Goal: Information Seeking & Learning: Learn about a topic

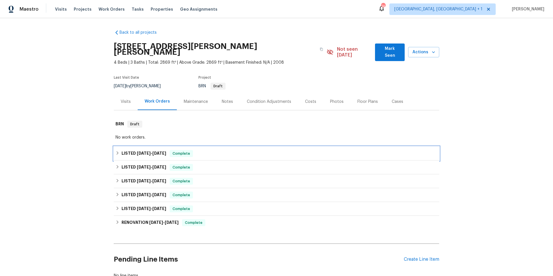
click at [269, 151] on div "LISTED 6/23/25 - 6/27/25 Complete" at bounding box center [276, 154] width 325 height 14
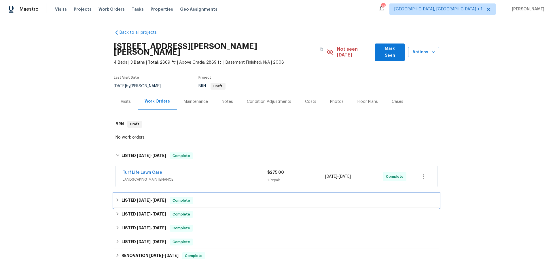
click at [258, 198] on div "LISTED 5/1/25 - 5/5/25 Complete" at bounding box center [276, 200] width 322 height 7
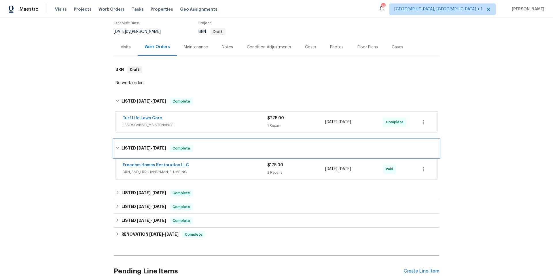
scroll to position [56, 0]
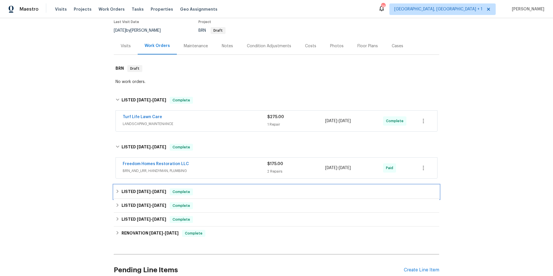
click at [233, 188] on div "LISTED 9/25/24 - 9/25/24 Complete" at bounding box center [276, 191] width 322 height 7
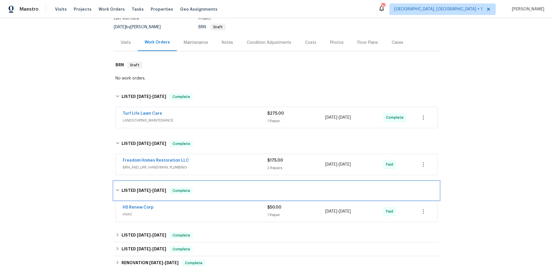
scroll to position [64, 0]
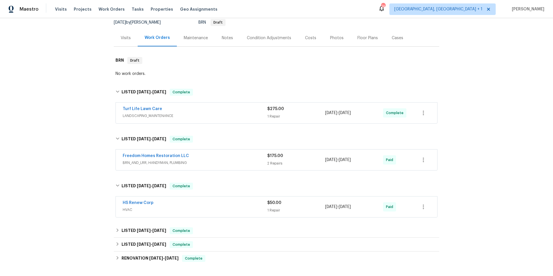
click at [228, 200] on div "HS Renew Corp" at bounding box center [195, 203] width 145 height 7
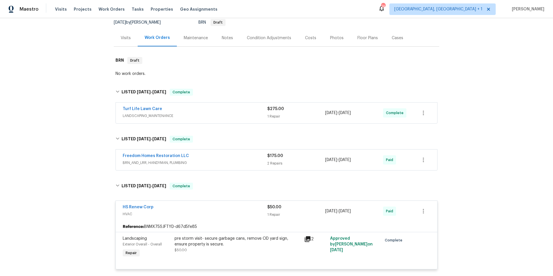
click at [228, 204] on div "HS Renew Corp" at bounding box center [195, 207] width 145 height 7
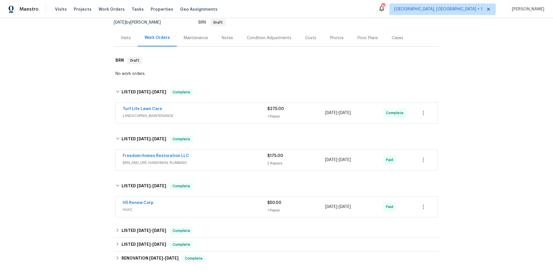
click at [230, 160] on span "BRN_AND_LRR, HANDYMAN, PLUMBING" at bounding box center [195, 163] width 145 height 6
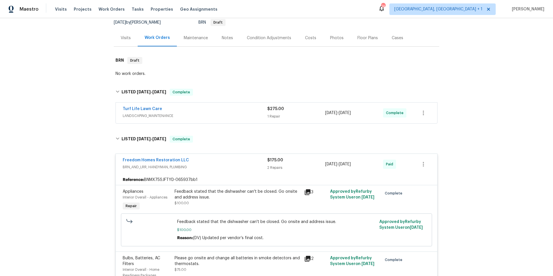
click at [230, 157] on div "Freedom Homes Restoration LLC" at bounding box center [195, 160] width 145 height 7
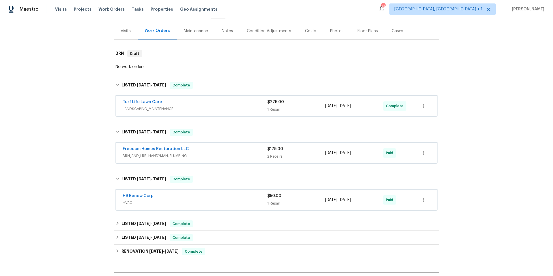
scroll to position [74, 0]
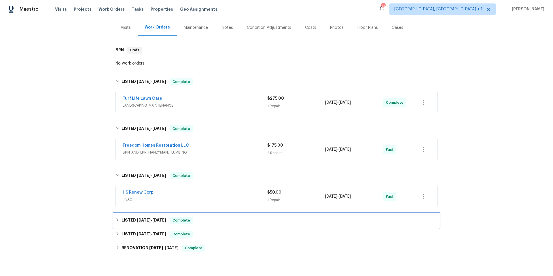
click at [221, 217] on div "LISTED 9/25/24 - 10/22/24 Complete" at bounding box center [276, 220] width 322 height 7
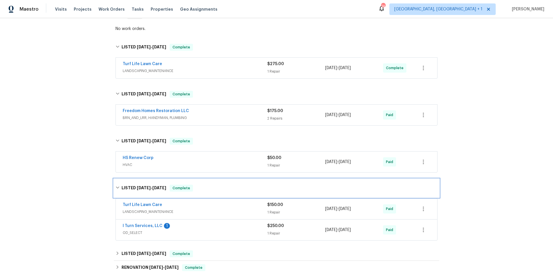
scroll to position [130, 0]
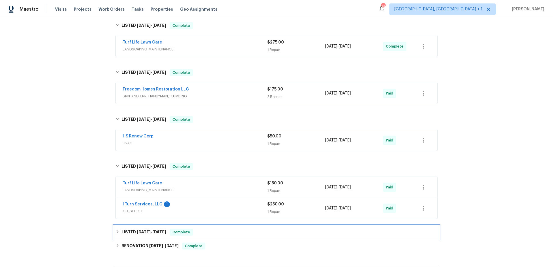
click at [219, 229] on div "LISTED 8/23/24 - 8/28/24 Complete" at bounding box center [276, 232] width 322 height 7
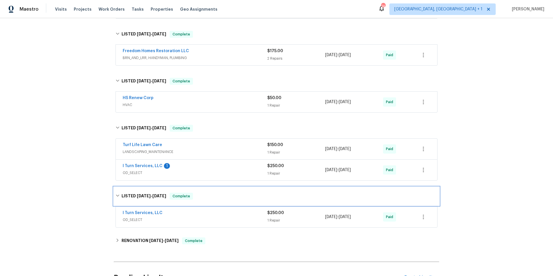
scroll to position [170, 0]
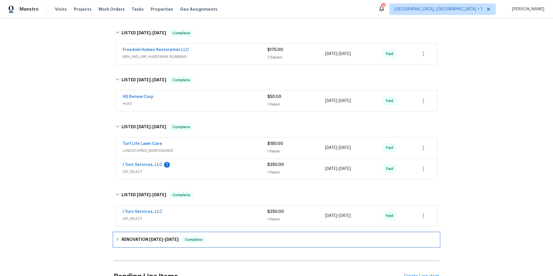
click at [222, 236] on div "RENOVATION 5/14/24 - 5/24/24 Complete" at bounding box center [276, 239] width 322 height 7
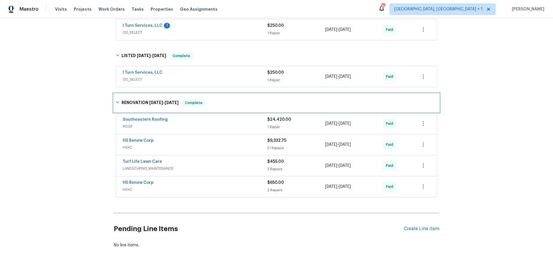
scroll to position [311, 0]
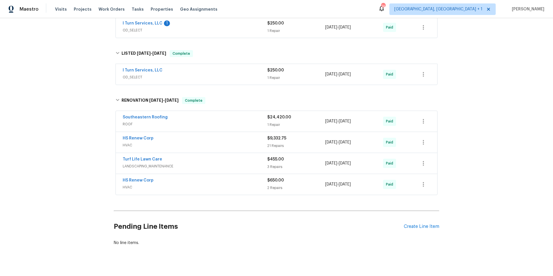
click at [224, 142] on span "HVAC" at bounding box center [195, 145] width 145 height 6
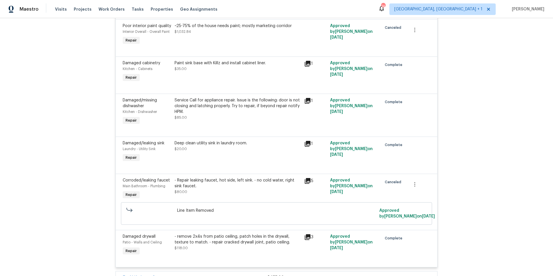
scroll to position [1411, 0]
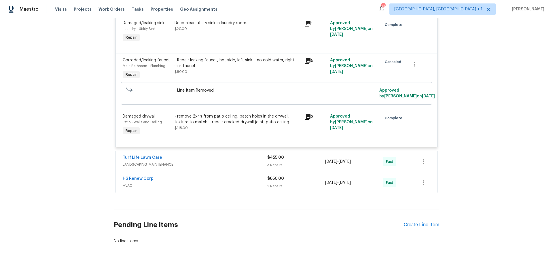
click at [224, 176] on div "HS Renew Corp" at bounding box center [195, 179] width 145 height 7
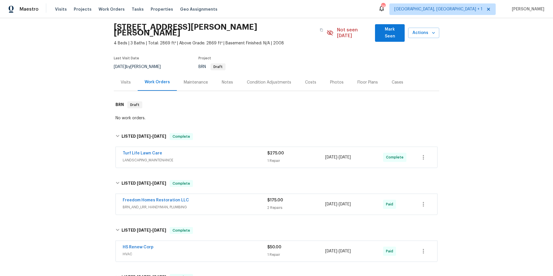
scroll to position [0, 0]
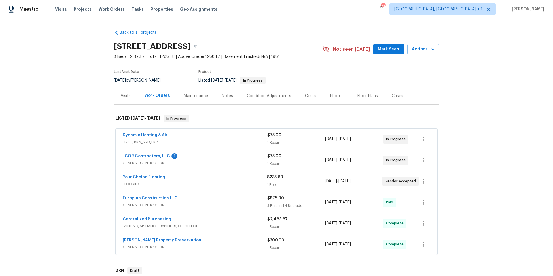
click at [188, 138] on div "Dynamic Heating & Air" at bounding box center [195, 135] width 145 height 7
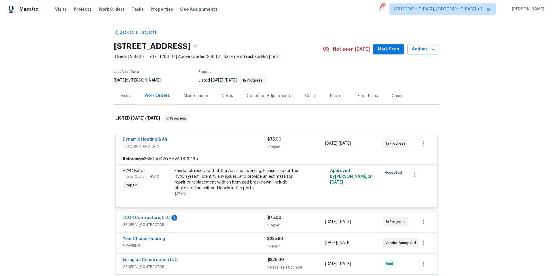
click at [193, 216] on div "JCOR Contractors, LLC 1" at bounding box center [195, 218] width 145 height 7
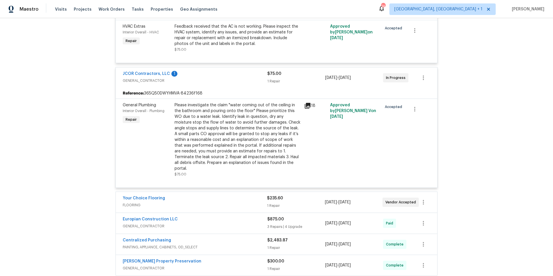
scroll to position [151, 0]
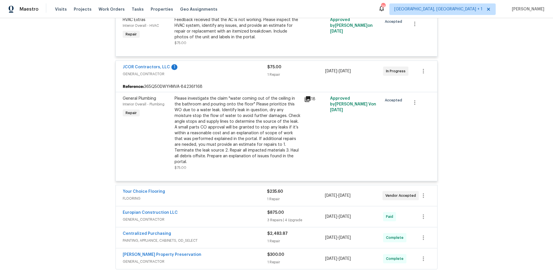
click at [196, 195] on span "FLOORING" at bounding box center [195, 198] width 144 height 6
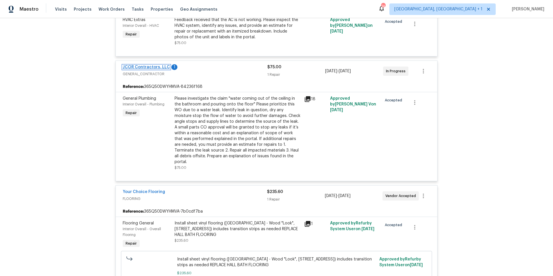
click at [154, 66] on link "JCOR Contractors, LLC" at bounding box center [146, 67] width 47 height 4
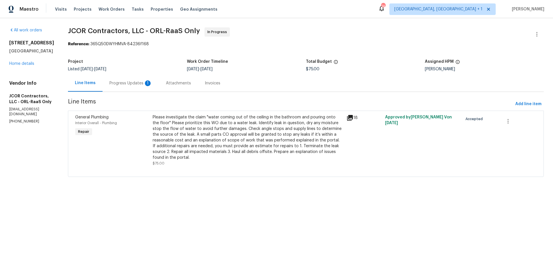
click at [126, 86] on div "Progress Updates 1" at bounding box center [130, 83] width 43 height 6
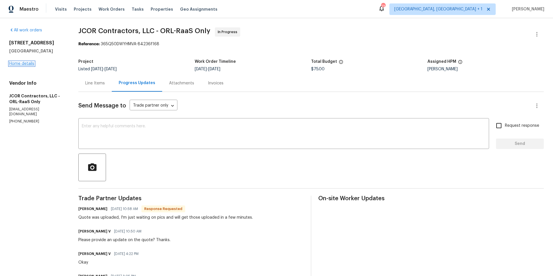
click at [26, 63] on link "Home details" at bounding box center [21, 64] width 25 height 4
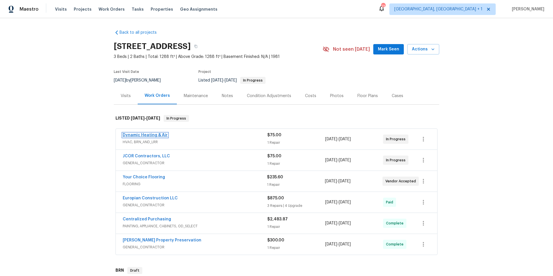
click at [142, 133] on link "Dynamic Heating & Air" at bounding box center [145, 135] width 45 height 4
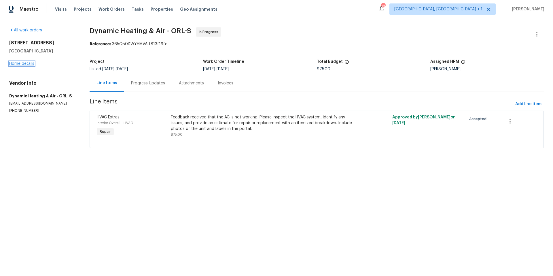
click at [24, 63] on link "Home details" at bounding box center [21, 64] width 25 height 4
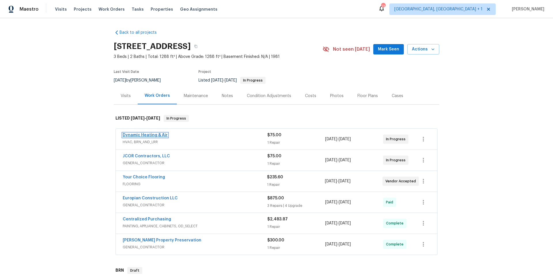
click at [145, 134] on link "Dynamic Heating & Air" at bounding box center [145, 135] width 45 height 4
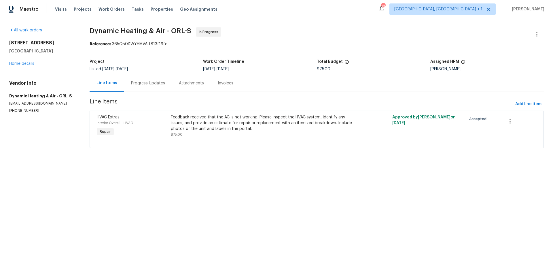
click at [141, 83] on div "Progress Updates" at bounding box center [148, 83] width 34 height 6
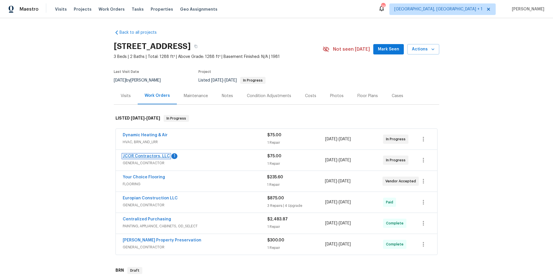
click at [156, 156] on link "JCOR Contractors, LLC" at bounding box center [146, 156] width 47 height 4
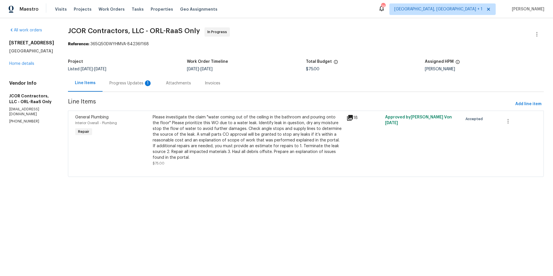
click at [347, 119] on icon at bounding box center [350, 118] width 6 height 6
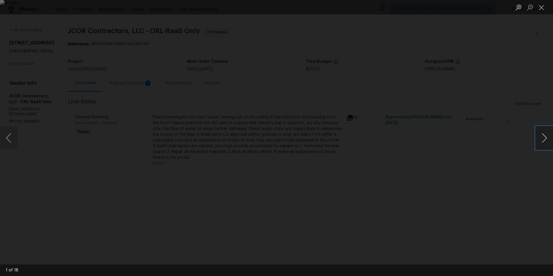
click at [543, 140] on button "Next image" at bounding box center [543, 137] width 17 height 23
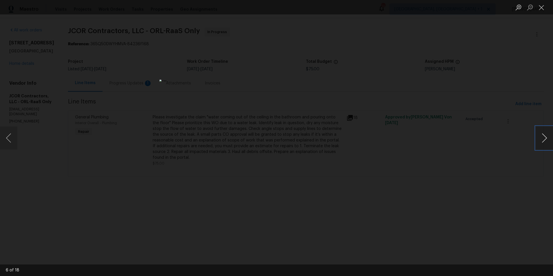
click at [543, 140] on button "Next image" at bounding box center [543, 137] width 17 height 23
click at [542, 7] on button "Close lightbox" at bounding box center [541, 7] width 12 height 10
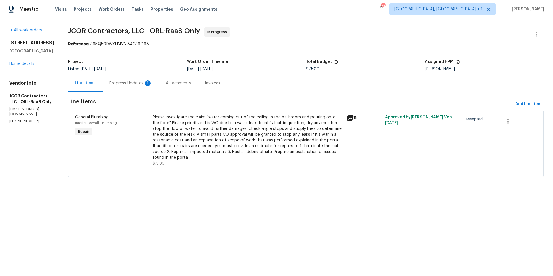
click at [118, 83] on div "Progress Updates 1" at bounding box center [130, 83] width 43 height 6
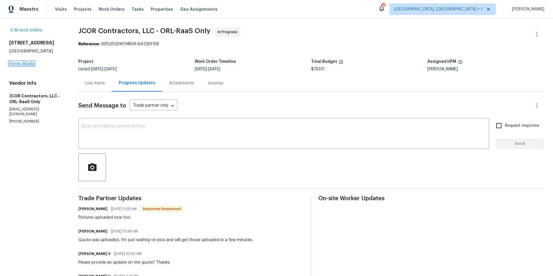
click at [33, 62] on link "Home details" at bounding box center [21, 64] width 25 height 4
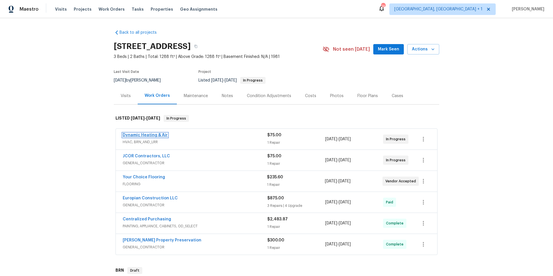
click at [158, 135] on link "Dynamic Heating & Air" at bounding box center [145, 135] width 45 height 4
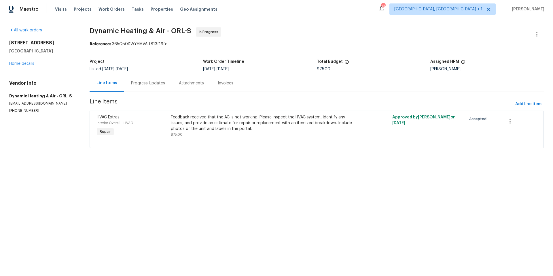
click at [157, 84] on div "Progress Updates" at bounding box center [148, 83] width 34 height 6
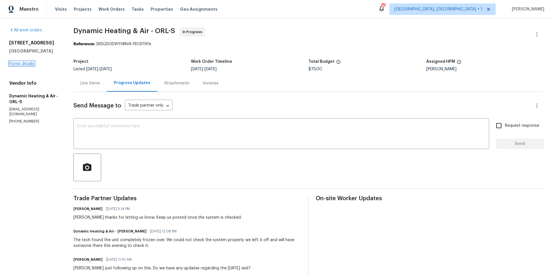
click at [18, 62] on link "Home details" at bounding box center [21, 64] width 25 height 4
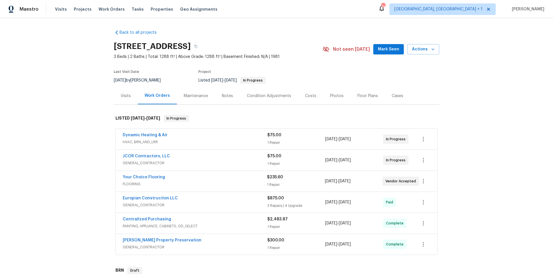
click at [200, 200] on div "Europian Construction LLC" at bounding box center [195, 198] width 145 height 7
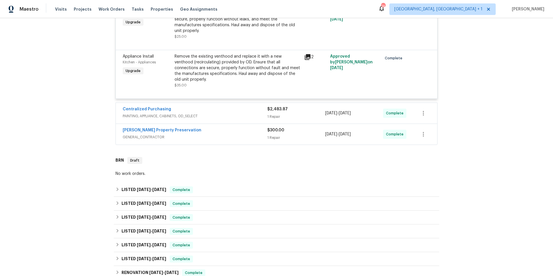
scroll to position [459, 0]
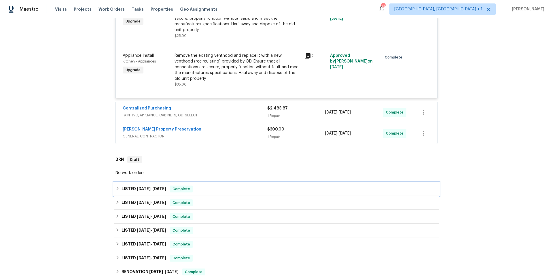
click at [219, 185] on div "LISTED 7/1/25 - 7/3/25 Complete" at bounding box center [276, 188] width 322 height 7
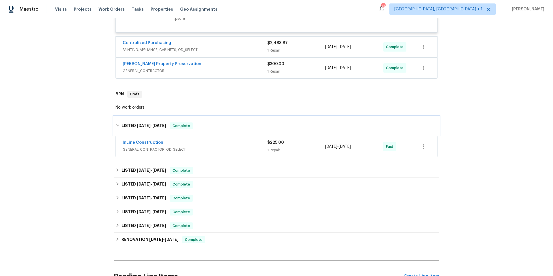
scroll to position [549, 0]
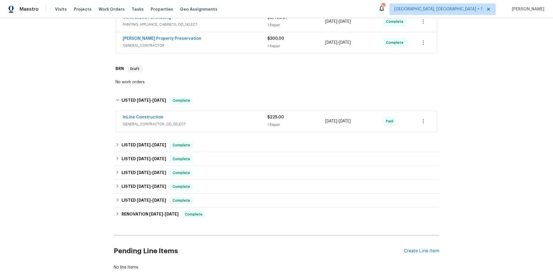
click at [237, 114] on div "InLine Construction" at bounding box center [195, 117] width 145 height 7
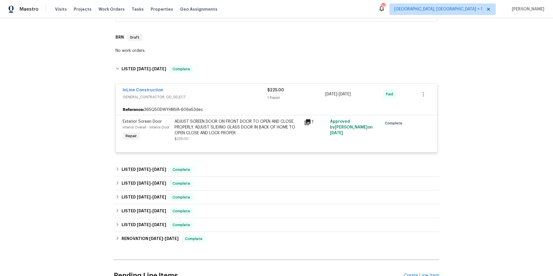
scroll to position [637, 0]
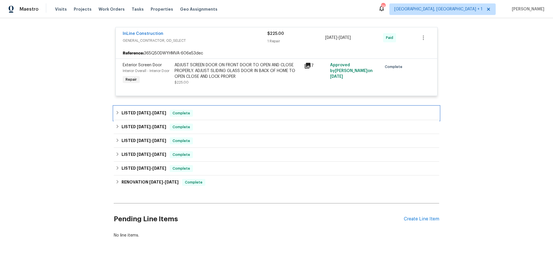
click at [235, 110] on div "LISTED 5/27/25 - 5/30/25 Complete" at bounding box center [276, 113] width 322 height 7
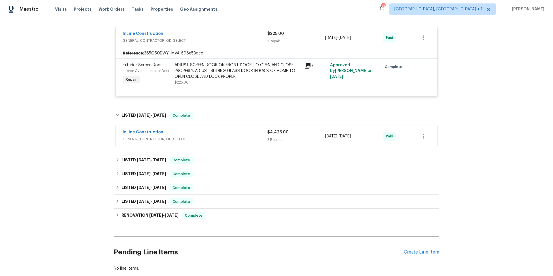
click at [238, 136] on span "GENERAL_CONTRACTOR, OD_SELECT" at bounding box center [195, 139] width 145 height 6
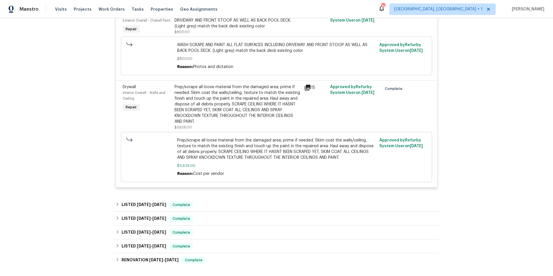
scroll to position [791, 0]
click at [299, 85] on div "Prep/scrape all loose material from the damaged area; prime if needed. Skim coa…" at bounding box center [238, 107] width 130 height 50
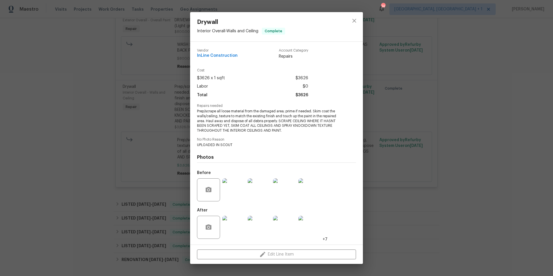
click at [229, 196] on img at bounding box center [233, 189] width 23 height 23
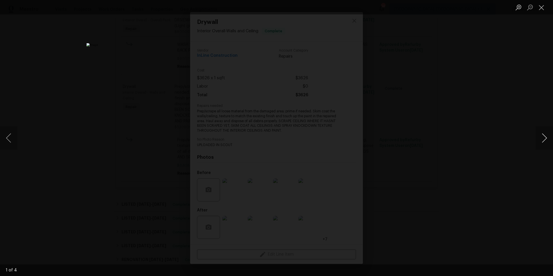
click at [544, 137] on button "Next image" at bounding box center [543, 137] width 17 height 23
click at [543, 137] on button "Next image" at bounding box center [543, 137] width 17 height 23
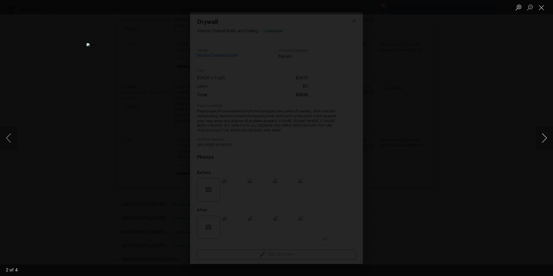
click at [543, 137] on button "Next image" at bounding box center [543, 137] width 17 height 23
click at [542, 6] on button "Close lightbox" at bounding box center [541, 7] width 12 height 10
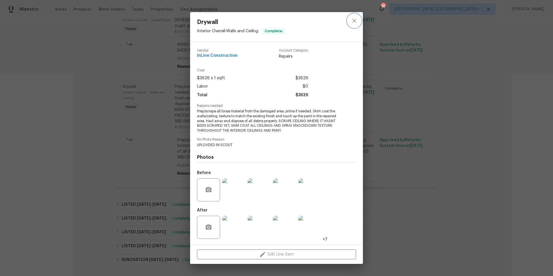
click at [356, 22] on icon "close" at bounding box center [354, 21] width 4 height 4
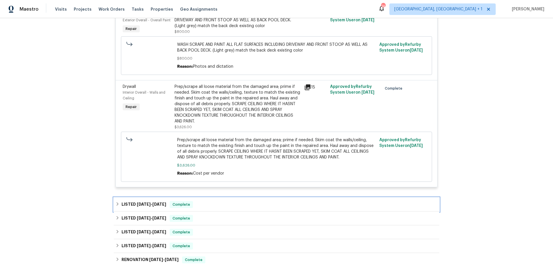
click at [228, 201] on div "LISTED 4/9/25 - 4/14/25 Complete" at bounding box center [276, 204] width 322 height 7
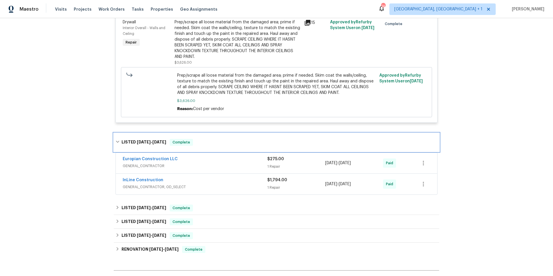
scroll to position [884, 0]
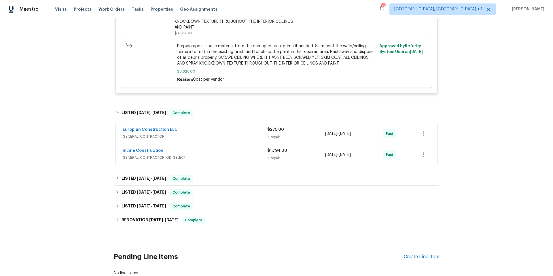
click at [228, 148] on div "InLine Construction" at bounding box center [195, 151] width 145 height 7
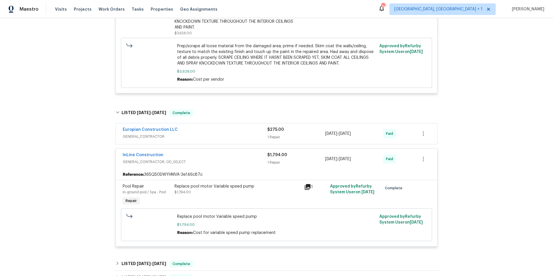
click at [230, 134] on span "GENERAL_CONTRACTOR" at bounding box center [195, 137] width 145 height 6
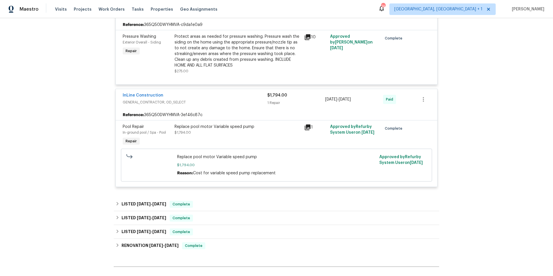
scroll to position [1077, 0]
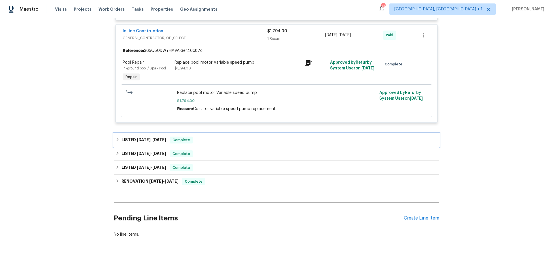
click at [214, 136] on div "LISTED 2/3/25 - 2/11/25 Complete" at bounding box center [276, 139] width 322 height 7
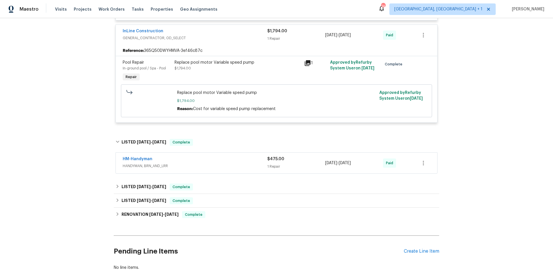
click at [227, 163] on span "HANDYMAN, BRN_AND_LRR" at bounding box center [195, 166] width 145 height 6
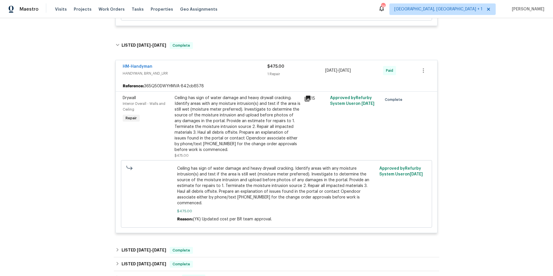
scroll to position [1167, 0]
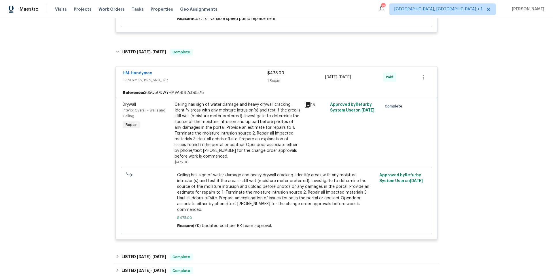
click at [305, 102] on icon at bounding box center [308, 105] width 6 height 6
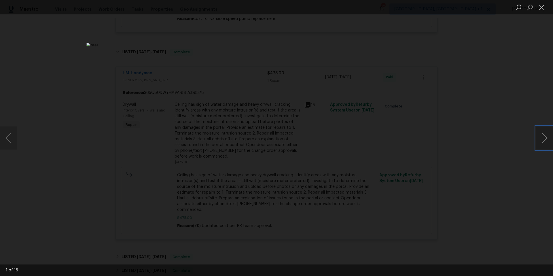
click at [538, 136] on button "Next image" at bounding box center [543, 137] width 17 height 23
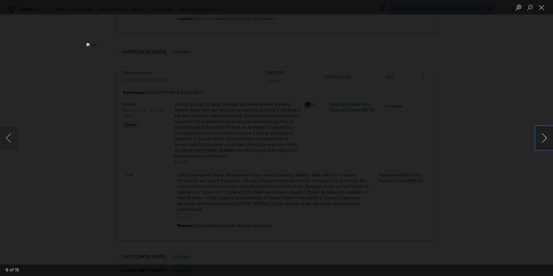
click at [538, 136] on button "Next image" at bounding box center [543, 137] width 17 height 23
click at [541, 6] on button "Close lightbox" at bounding box center [541, 7] width 12 height 10
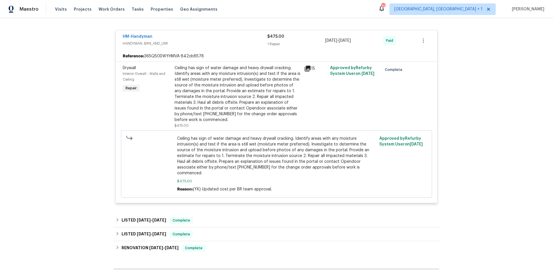
scroll to position [1211, 0]
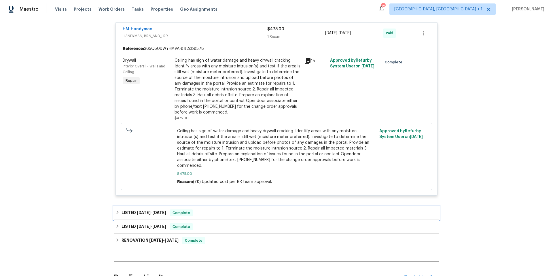
click at [205, 209] on div "LISTED 11/27/24 - 11/29/24 Complete" at bounding box center [276, 212] width 322 height 7
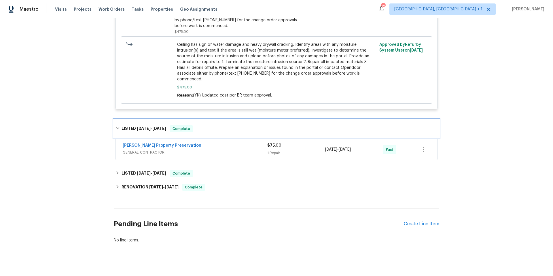
scroll to position [1298, 0]
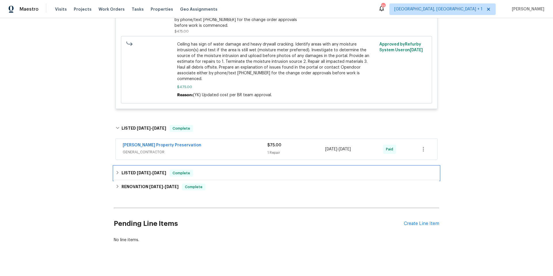
click at [223, 170] on div "LISTED 10/16/24 - 10/25/24 Complete" at bounding box center [276, 173] width 322 height 7
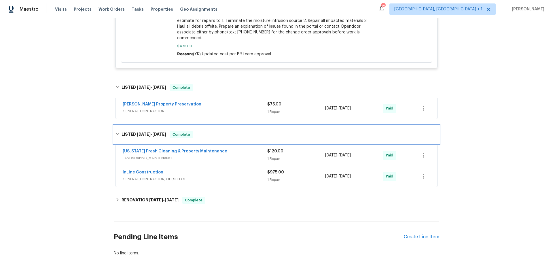
scroll to position [1352, 0]
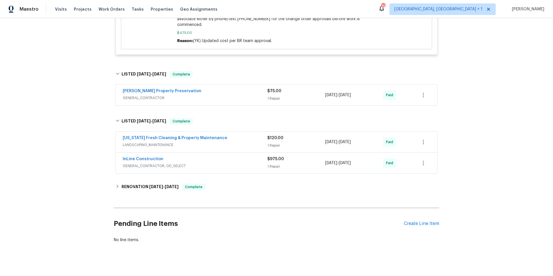
click at [231, 163] on span "GENERAL_CONTRACTOR, OD_SELECT" at bounding box center [195, 166] width 145 height 6
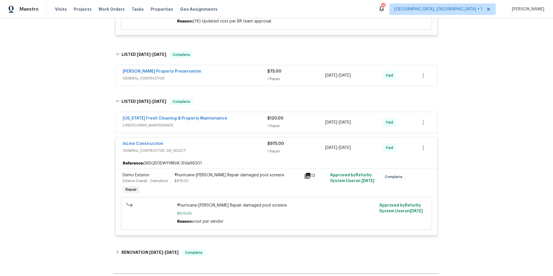
scroll to position [1438, 0]
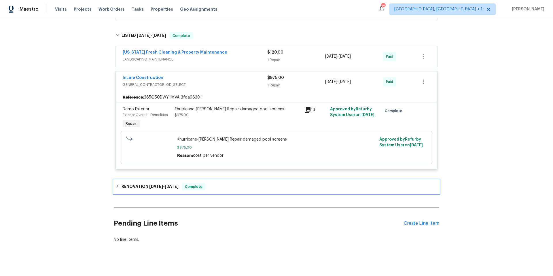
click at [230, 182] on div "RENOVATION 8/27/24 - 9/24/24 Complete" at bounding box center [276, 187] width 325 height 14
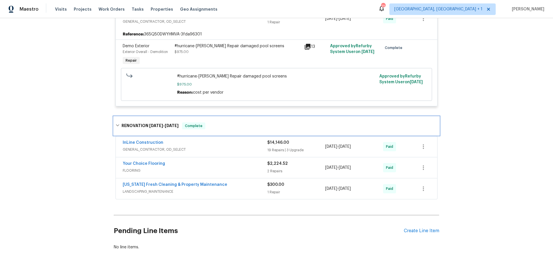
scroll to position [1508, 0]
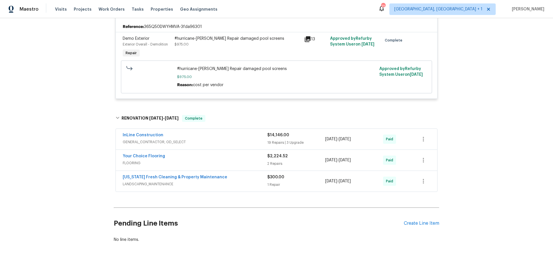
click at [221, 139] on span "GENERAL_CONTRACTOR, OD_SELECT" at bounding box center [195, 142] width 145 height 6
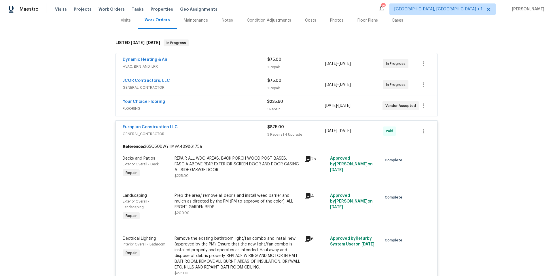
scroll to position [0, 0]
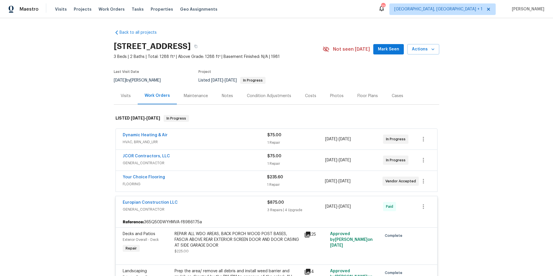
click at [123, 97] on div "Visits" at bounding box center [126, 96] width 10 height 6
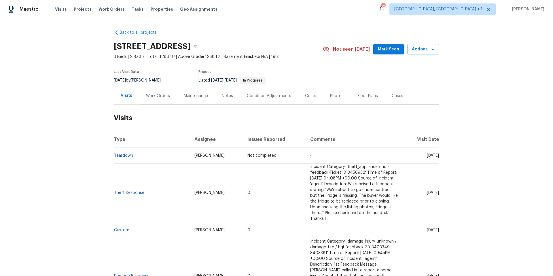
click at [273, 94] on div "Condition Adjustments" at bounding box center [269, 96] width 44 height 6
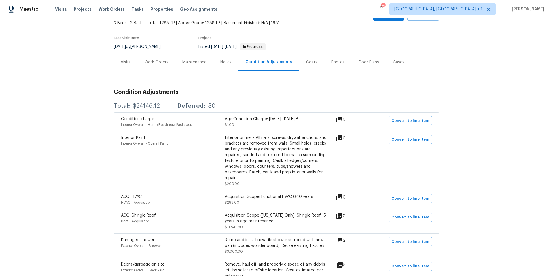
scroll to position [8, 0]
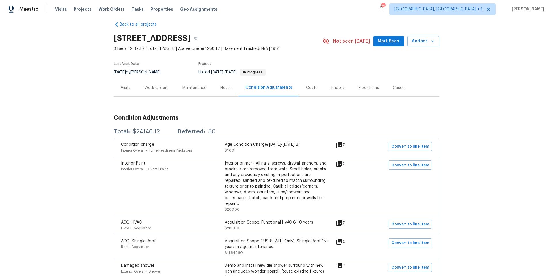
click at [157, 89] on div "Work Orders" at bounding box center [157, 88] width 24 height 6
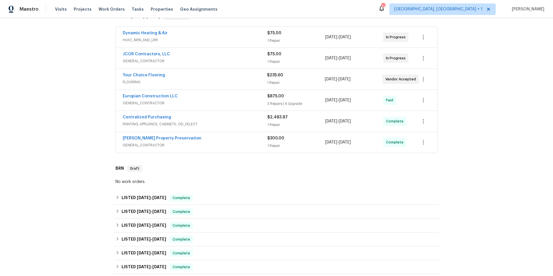
scroll to position [198, 0]
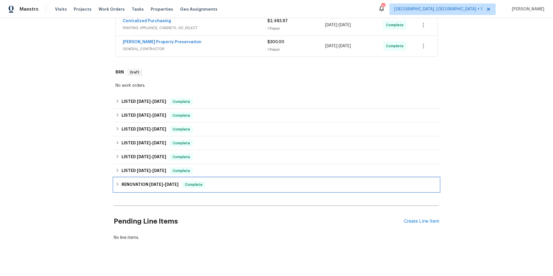
click at [225, 184] on div "RENOVATION 8/27/24 - 9/24/24 Complete" at bounding box center [276, 184] width 322 height 7
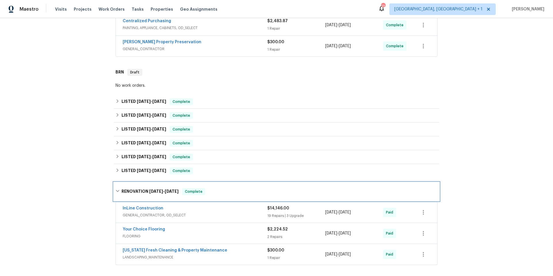
scroll to position [281, 0]
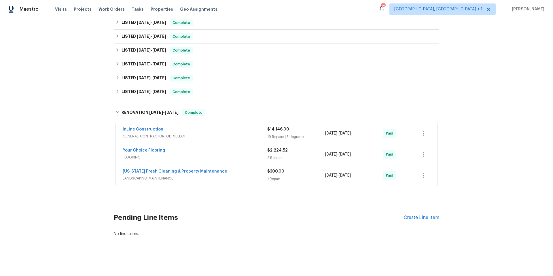
click at [214, 133] on span "GENERAL_CONTRACTOR, OD_SELECT" at bounding box center [195, 136] width 145 height 6
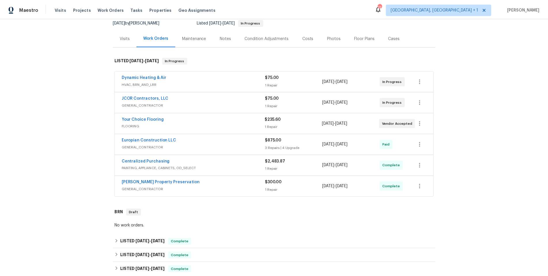
scroll to position [0, 0]
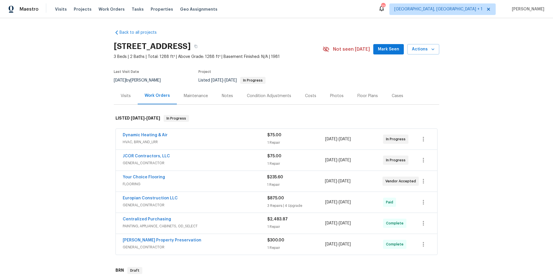
click at [225, 95] on div "Notes" at bounding box center [227, 96] width 11 height 6
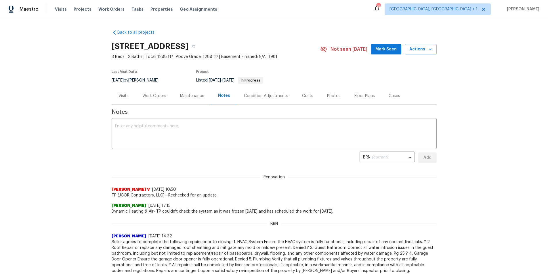
click at [151, 96] on div "Work Orders" at bounding box center [155, 96] width 24 height 6
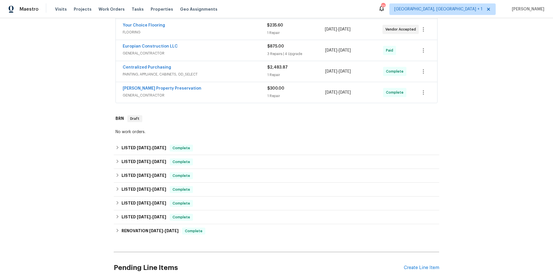
scroll to position [206, 0]
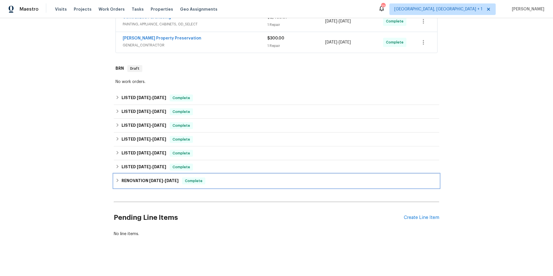
click at [222, 178] on div "RENOVATION 8/27/24 - 9/24/24 Complete" at bounding box center [276, 180] width 322 height 7
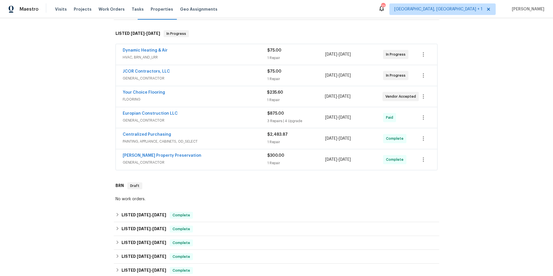
scroll to position [0, 0]
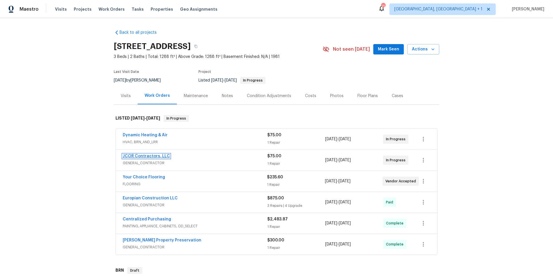
click at [152, 155] on link "JCOR Contractors, LLC" at bounding box center [146, 156] width 47 height 4
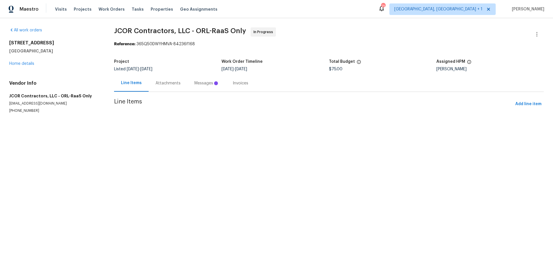
click at [204, 83] on div "Messages" at bounding box center [206, 83] width 24 height 6
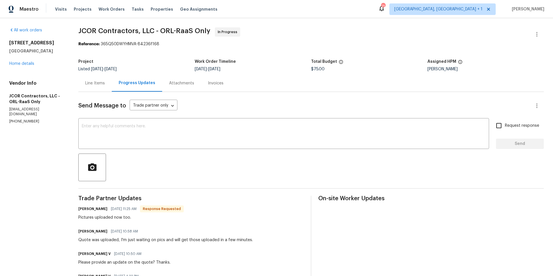
click at [96, 84] on div "Line Items" at bounding box center [95, 83] width 20 height 6
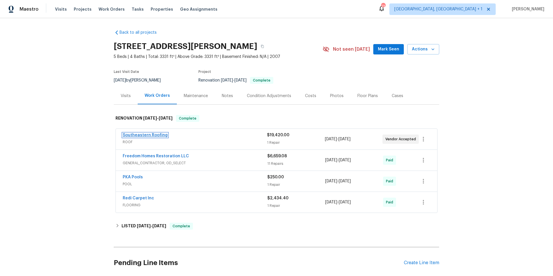
click at [152, 134] on link "Southeastern Roofing" at bounding box center [145, 135] width 45 height 4
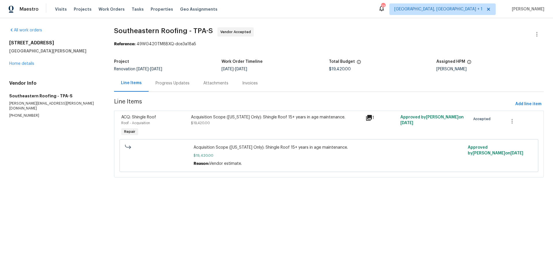
click at [175, 84] on div "Progress Updates" at bounding box center [172, 83] width 34 height 6
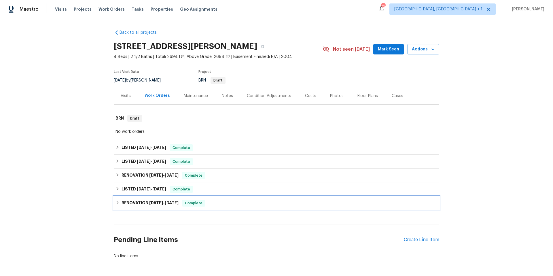
click at [239, 206] on div "RENOVATION [DATE] - [DATE] Complete" at bounding box center [276, 203] width 322 height 7
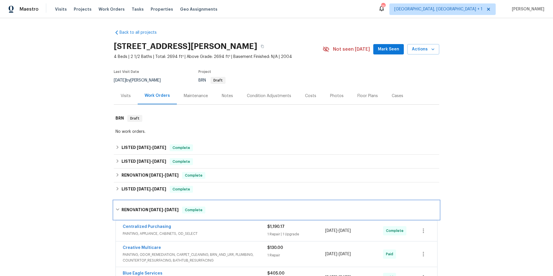
scroll to position [113, 0]
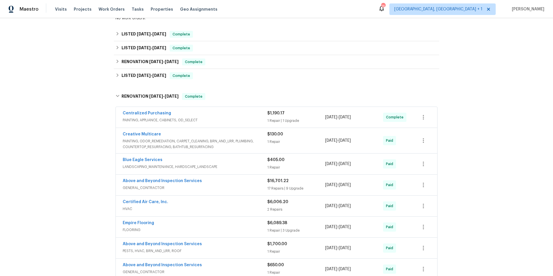
click at [235, 187] on span "GENERAL_CONTRACTOR" at bounding box center [195, 188] width 145 height 6
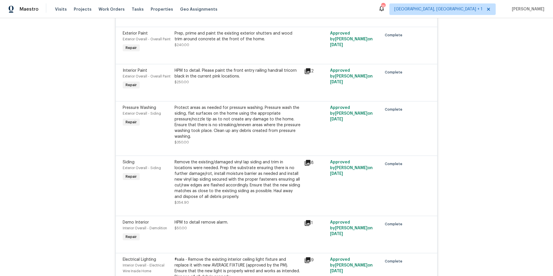
scroll to position [896, 0]
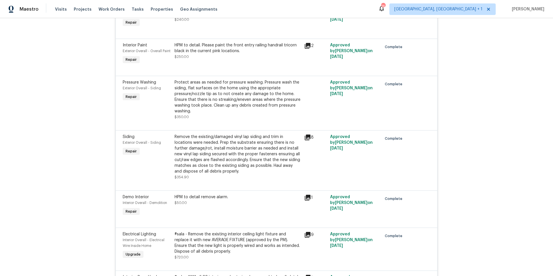
click at [305, 138] on icon at bounding box center [307, 137] width 7 height 7
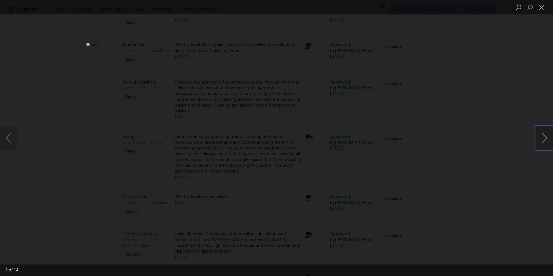
click at [544, 140] on button "Next image" at bounding box center [543, 137] width 17 height 23
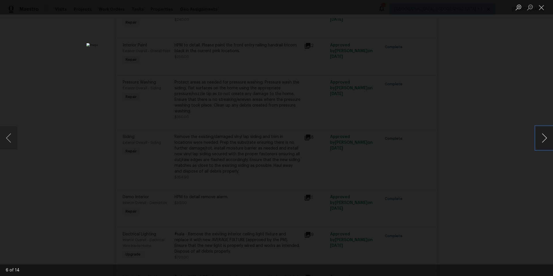
click at [544, 140] on button "Next image" at bounding box center [543, 137] width 17 height 23
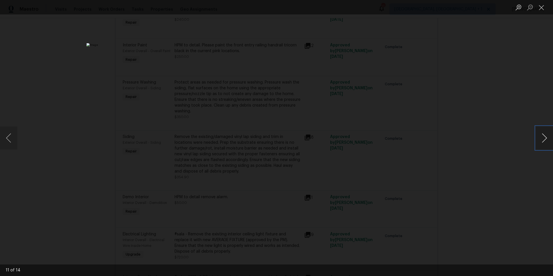
click at [544, 140] on button "Next image" at bounding box center [543, 137] width 17 height 23
click at [541, 7] on button "Close lightbox" at bounding box center [541, 7] width 12 height 10
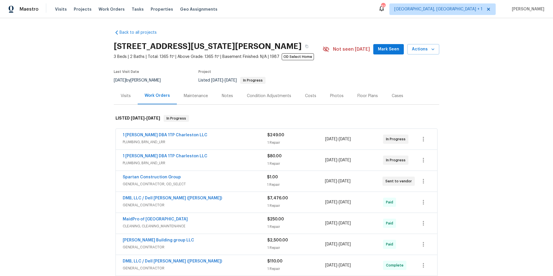
click at [212, 139] on span "PLUMBING, BRN_AND_LRR" at bounding box center [195, 142] width 145 height 6
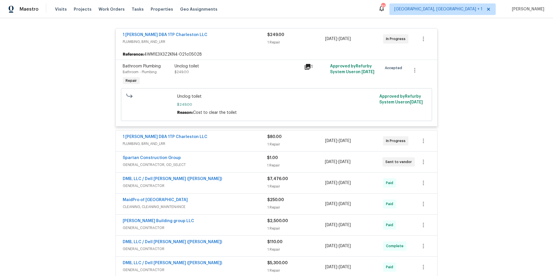
scroll to position [108, 0]
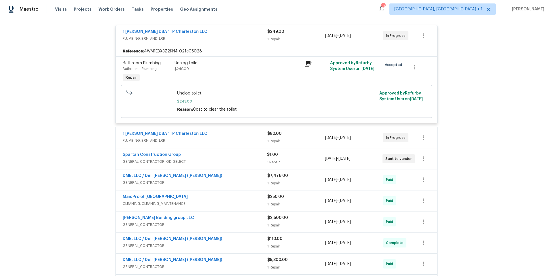
click at [208, 136] on div "1 [PERSON_NAME] DBA 1TP Charleston LLC" at bounding box center [195, 134] width 145 height 7
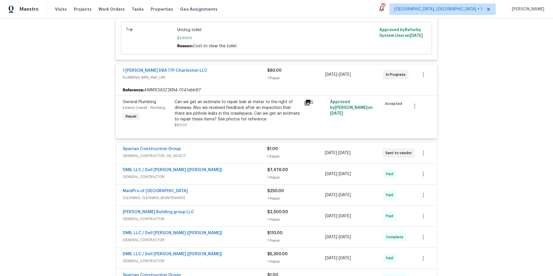
scroll to position [182, 0]
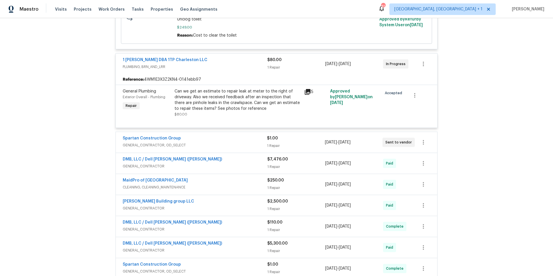
click at [203, 140] on div "Spartan Construction Group" at bounding box center [195, 138] width 144 height 7
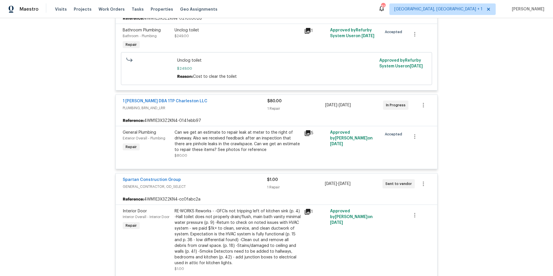
scroll to position [45, 0]
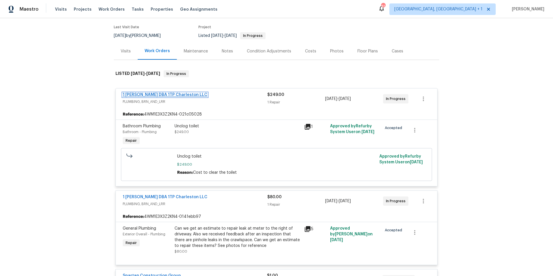
click at [177, 93] on link "1 [PERSON_NAME] DBA 1TP Charleston LLC" at bounding box center [165, 95] width 85 height 4
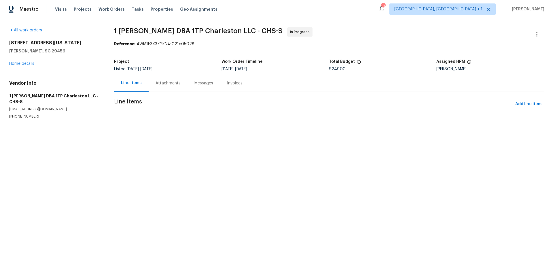
click at [201, 85] on div "Messages" at bounding box center [203, 83] width 19 height 6
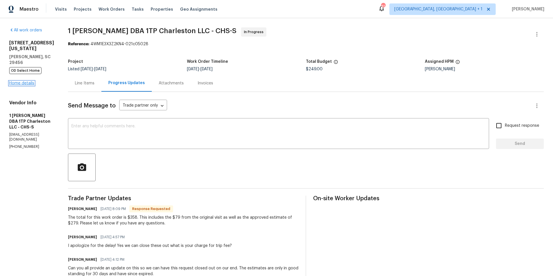
click at [29, 81] on link "Home details" at bounding box center [21, 83] width 25 height 4
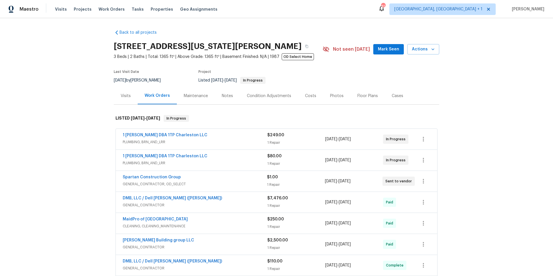
click at [215, 161] on span "PLUMBING, BRN_AND_LRR" at bounding box center [195, 163] width 145 height 6
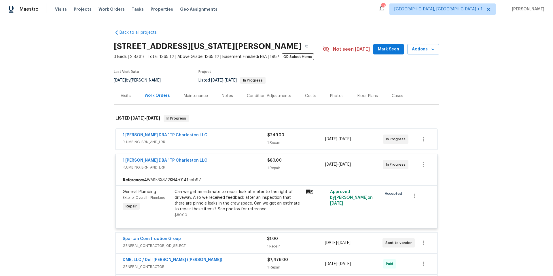
click at [215, 161] on div "1 Tom Plumber DBA 1TP Charleston LLC" at bounding box center [195, 160] width 145 height 7
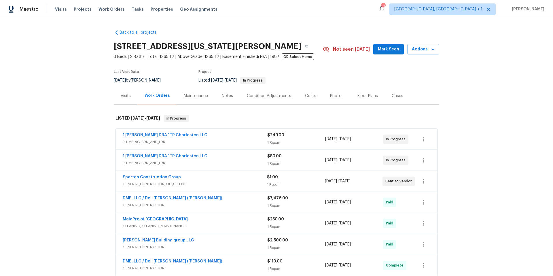
click at [221, 138] on div "1 Tom Plumber DBA 1TP Charleston LLC" at bounding box center [195, 135] width 145 height 7
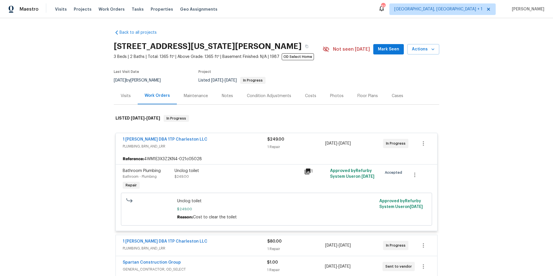
click at [221, 138] on div "1 Tom Plumber DBA 1TP Charleston LLC" at bounding box center [195, 139] width 145 height 7
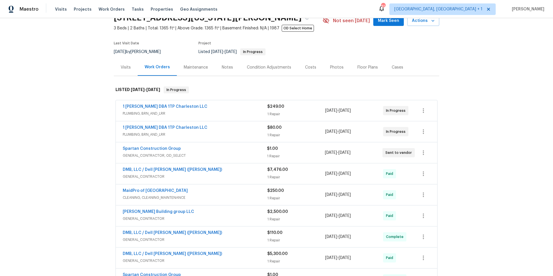
scroll to position [34, 0]
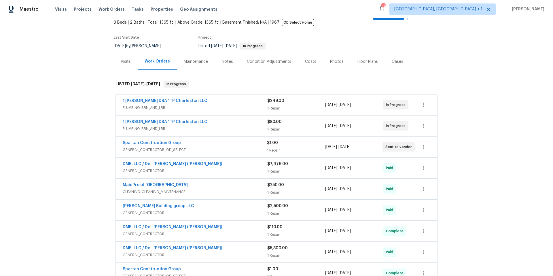
click at [214, 170] on span "GENERAL_CONTRACTOR" at bounding box center [195, 171] width 145 height 6
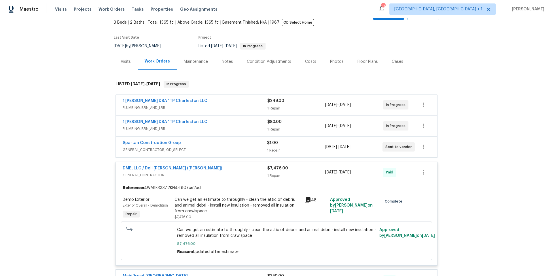
click at [214, 170] on div "DMB, LLC / Dell Bryson (Heise)" at bounding box center [195, 168] width 145 height 7
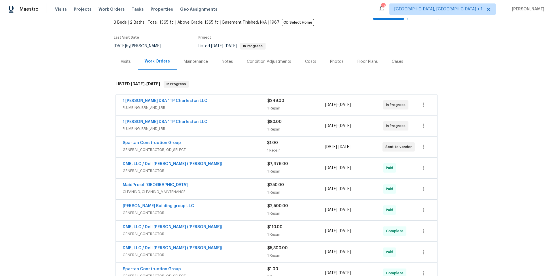
click at [201, 209] on div "Cobos Building group LLC" at bounding box center [195, 206] width 145 height 7
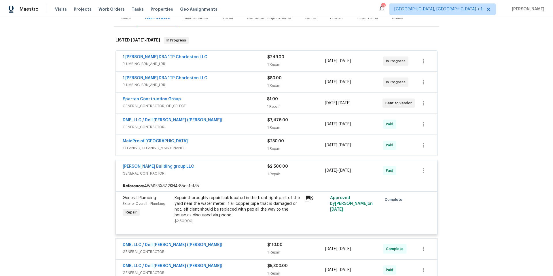
scroll to position [79, 0]
click at [208, 167] on div "Cobos Building group LLC" at bounding box center [195, 166] width 145 height 7
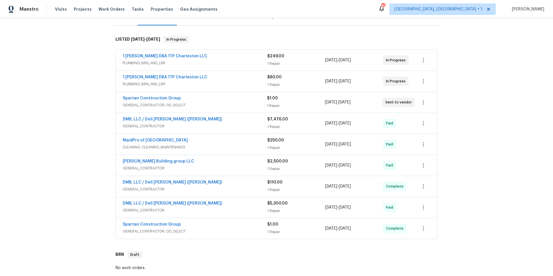
click at [211, 208] on span "GENERAL_CONTRACTOR" at bounding box center [195, 210] width 145 height 6
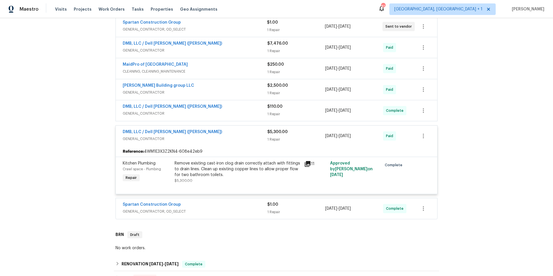
scroll to position [157, 0]
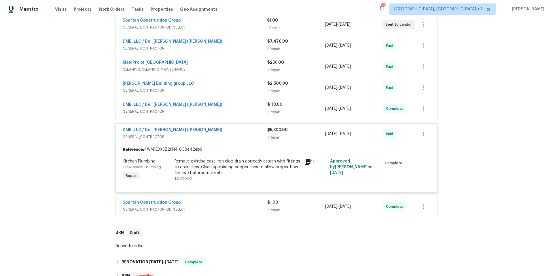
click at [214, 138] on span "GENERAL_CONTRACTOR" at bounding box center [195, 137] width 145 height 6
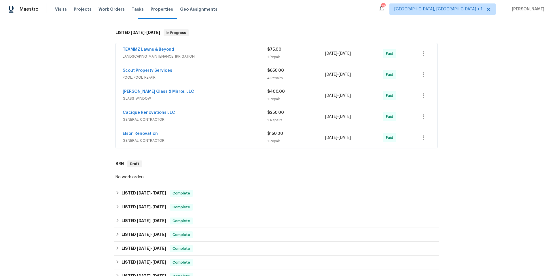
scroll to position [89, 0]
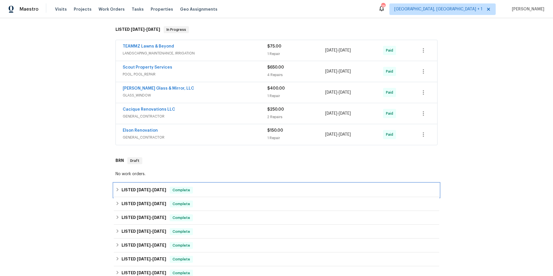
click at [216, 191] on div "LISTED [DATE] - [DATE] Complete" at bounding box center [276, 190] width 322 height 7
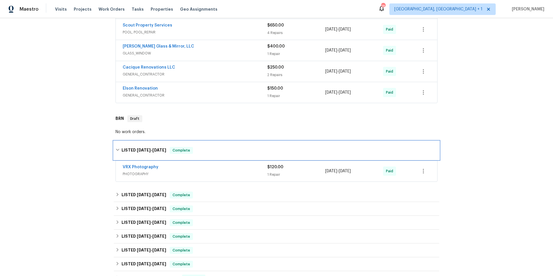
scroll to position [199, 0]
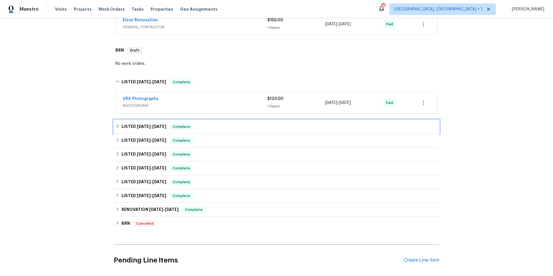
click at [223, 129] on div "LISTED [DATE] - [DATE] Complete" at bounding box center [276, 126] width 322 height 7
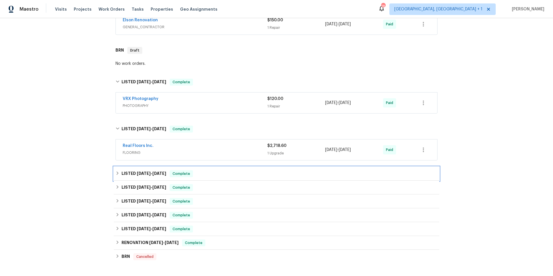
click at [228, 171] on div "LISTED [DATE] - [DATE] Complete" at bounding box center [276, 173] width 322 height 7
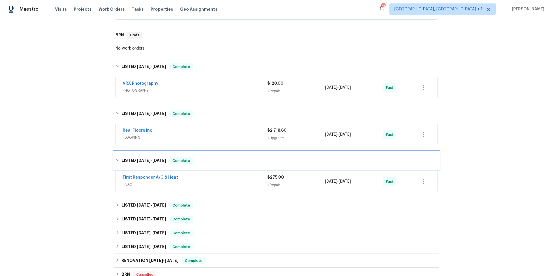
scroll to position [242, 0]
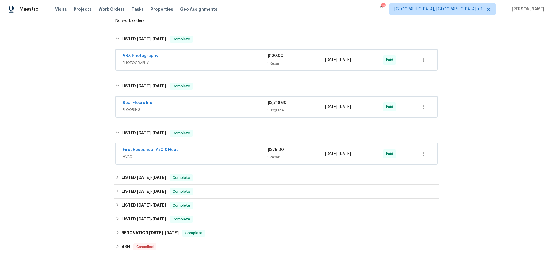
click at [191, 152] on div "First Responder A/C & Heat" at bounding box center [195, 150] width 145 height 7
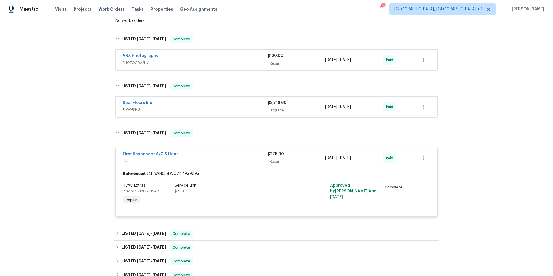
scroll to position [288, 0]
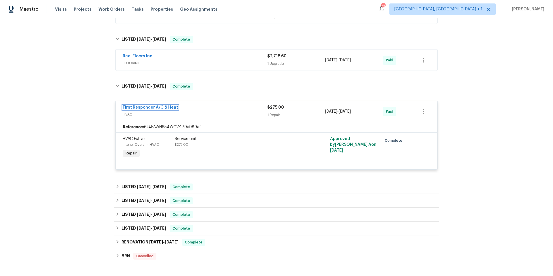
click at [146, 107] on link "First Responder A/C & Heat" at bounding box center [150, 107] width 55 height 4
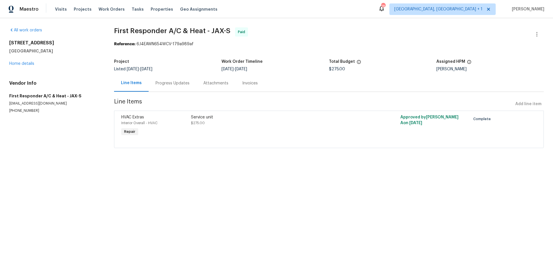
click at [171, 83] on div "Progress Updates" at bounding box center [172, 83] width 34 height 6
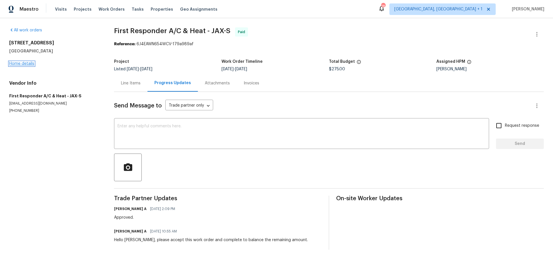
click at [29, 64] on link "Home details" at bounding box center [21, 64] width 25 height 4
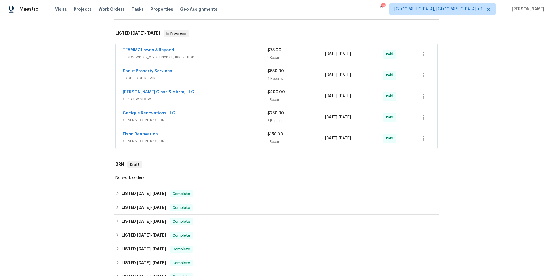
scroll to position [96, 0]
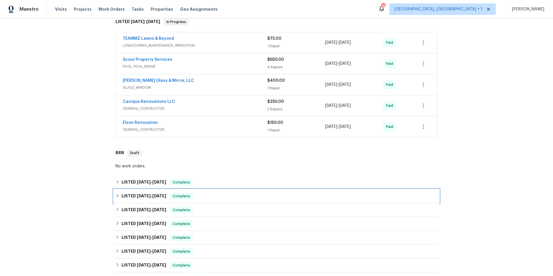
click at [220, 200] on div "LISTED [DATE] - [DATE] Complete" at bounding box center [276, 196] width 325 height 14
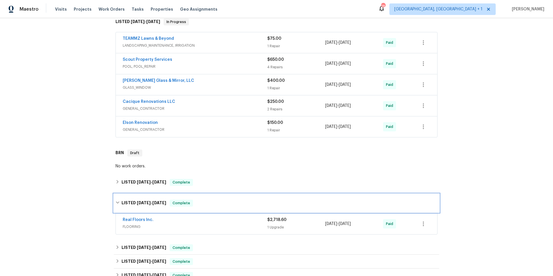
scroll to position [191, 0]
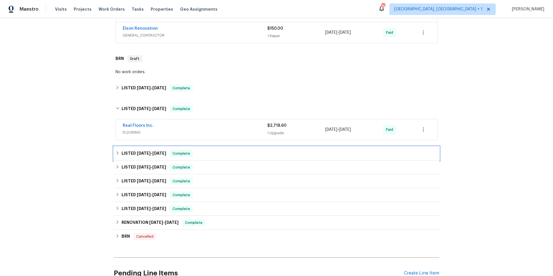
click at [228, 154] on div "LISTED [DATE] - [DATE] Complete" at bounding box center [276, 153] width 322 height 7
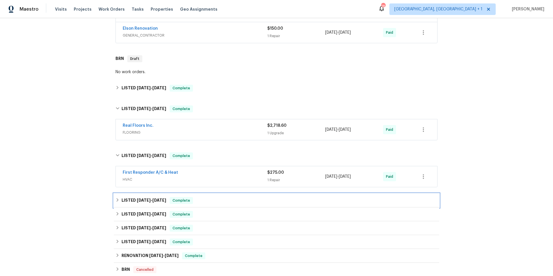
click at [231, 201] on div "LISTED [DATE] - [DATE] Complete" at bounding box center [276, 200] width 322 height 7
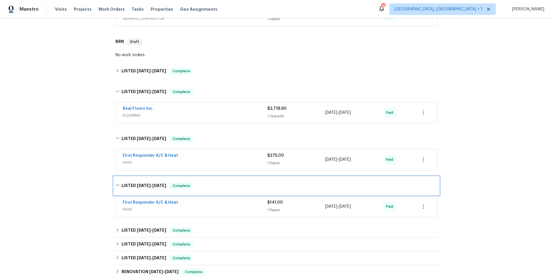
scroll to position [214, 0]
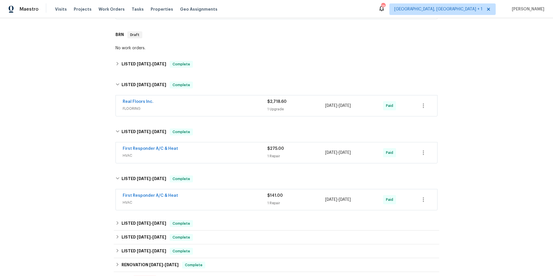
click at [196, 198] on div "First Responder A/C & Heat" at bounding box center [195, 196] width 145 height 7
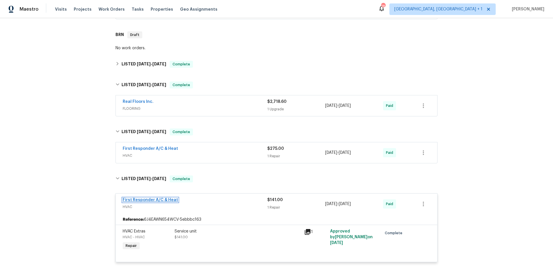
click at [162, 200] on link "First Responder A/C & Heat" at bounding box center [150, 200] width 55 height 4
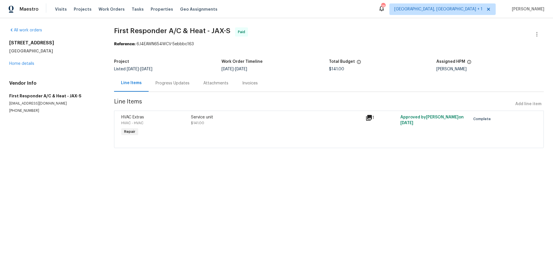
click at [171, 83] on div "Progress Updates" at bounding box center [172, 83] width 34 height 6
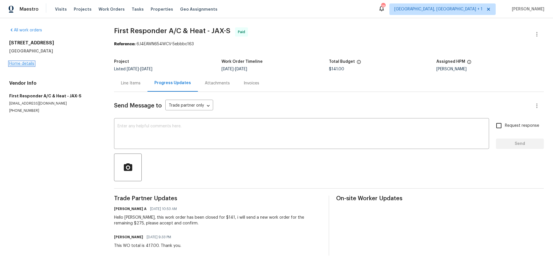
click at [29, 63] on link "Home details" at bounding box center [21, 64] width 25 height 4
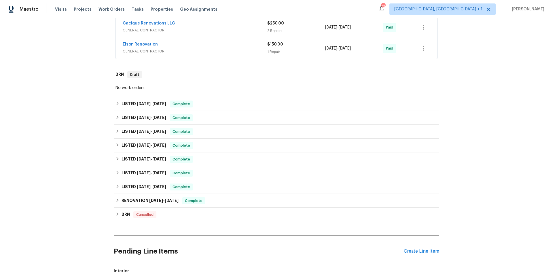
scroll to position [178, 0]
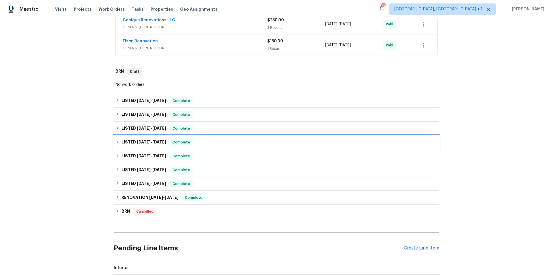
click at [210, 140] on div "LISTED [DATE] - [DATE] Complete" at bounding box center [276, 142] width 322 height 7
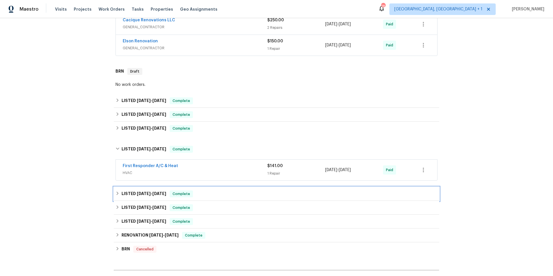
click at [222, 195] on div "LISTED [DATE] - [DATE] Complete" at bounding box center [276, 193] width 322 height 7
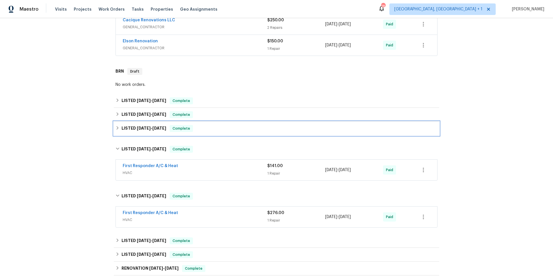
click at [235, 131] on div "LISTED [DATE] - [DATE] Complete" at bounding box center [276, 128] width 322 height 7
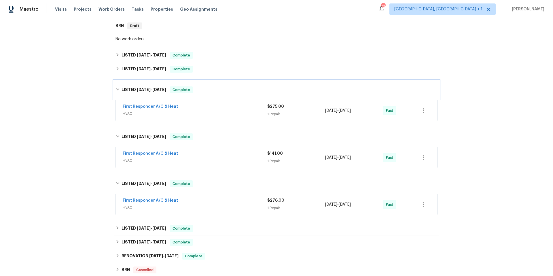
scroll to position [225, 0]
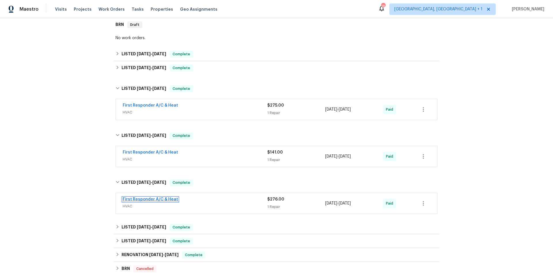
click at [150, 199] on link "First Responder A/C & Heat" at bounding box center [150, 199] width 55 height 4
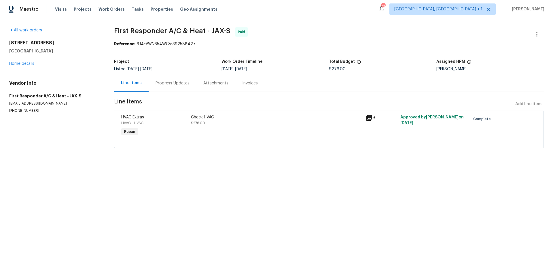
click at [170, 86] on div "Progress Updates" at bounding box center [172, 83] width 34 height 6
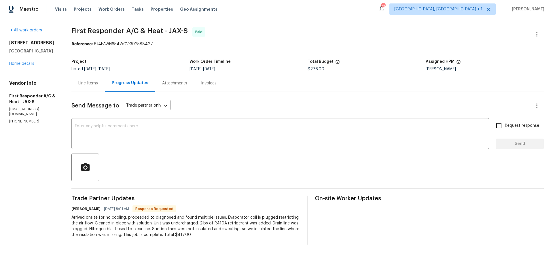
click at [97, 84] on div "Line Items" at bounding box center [88, 83] width 20 height 6
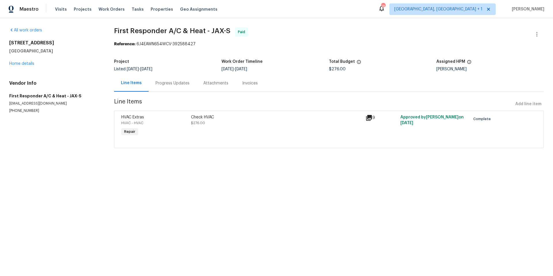
click at [366, 118] on icon at bounding box center [369, 118] width 6 height 6
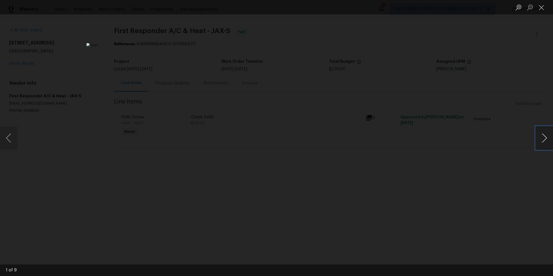
click at [543, 139] on button "Next image" at bounding box center [543, 137] width 17 height 23
click at [543, 140] on button "Next image" at bounding box center [543, 137] width 17 height 23
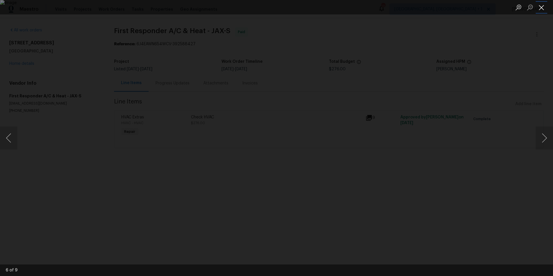
click at [541, 9] on button "Close lightbox" at bounding box center [541, 7] width 12 height 10
